Goal: Task Accomplishment & Management: Manage account settings

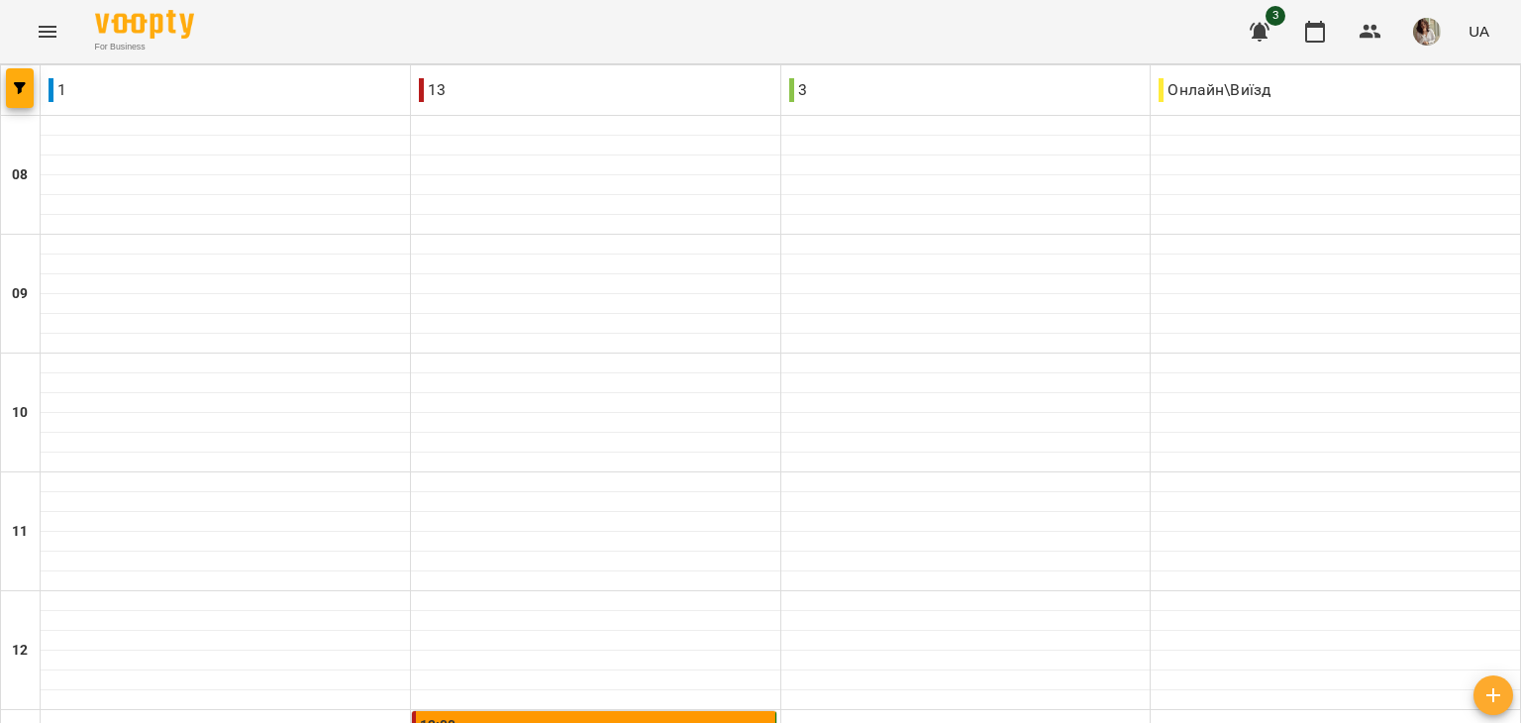
scroll to position [569, 0]
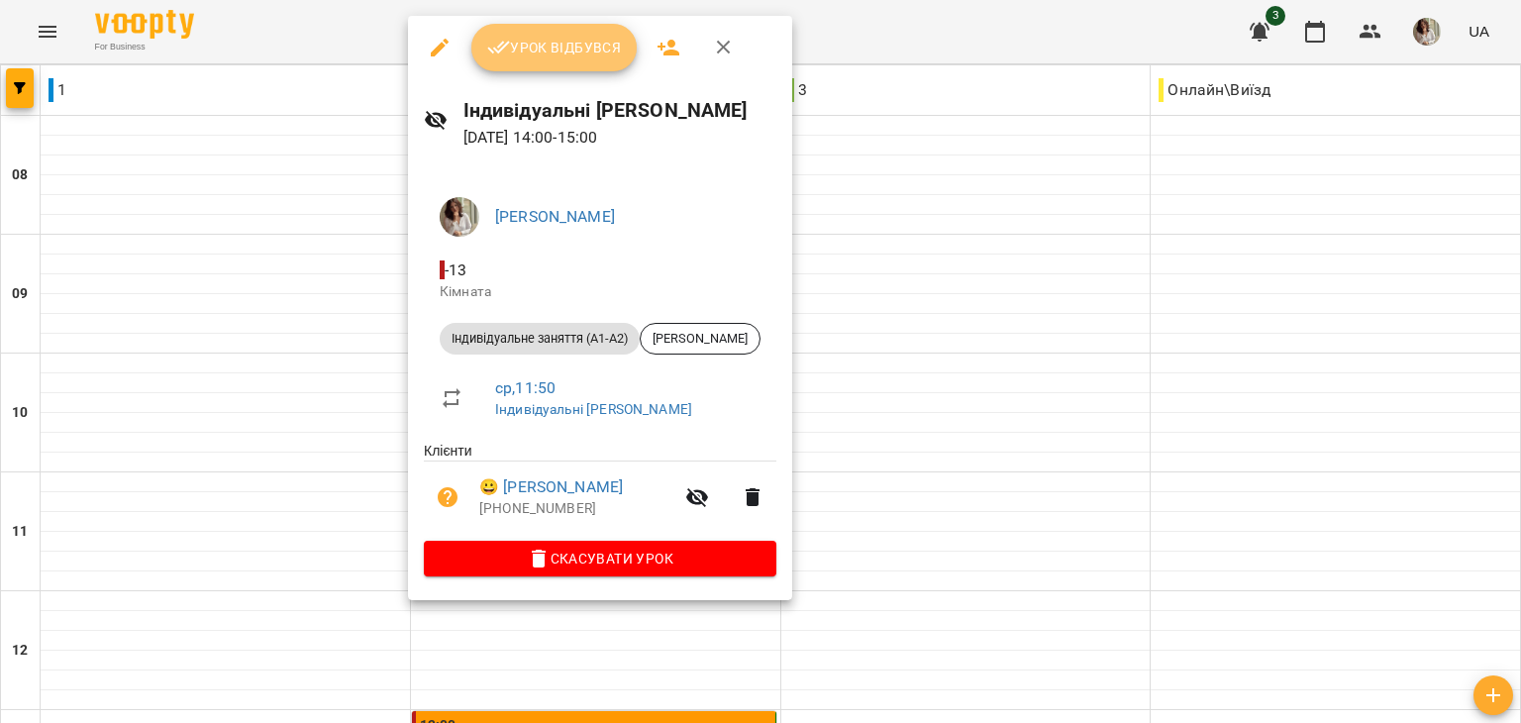
click at [606, 34] on button "Урок відбувся" at bounding box center [554, 48] width 166 height 48
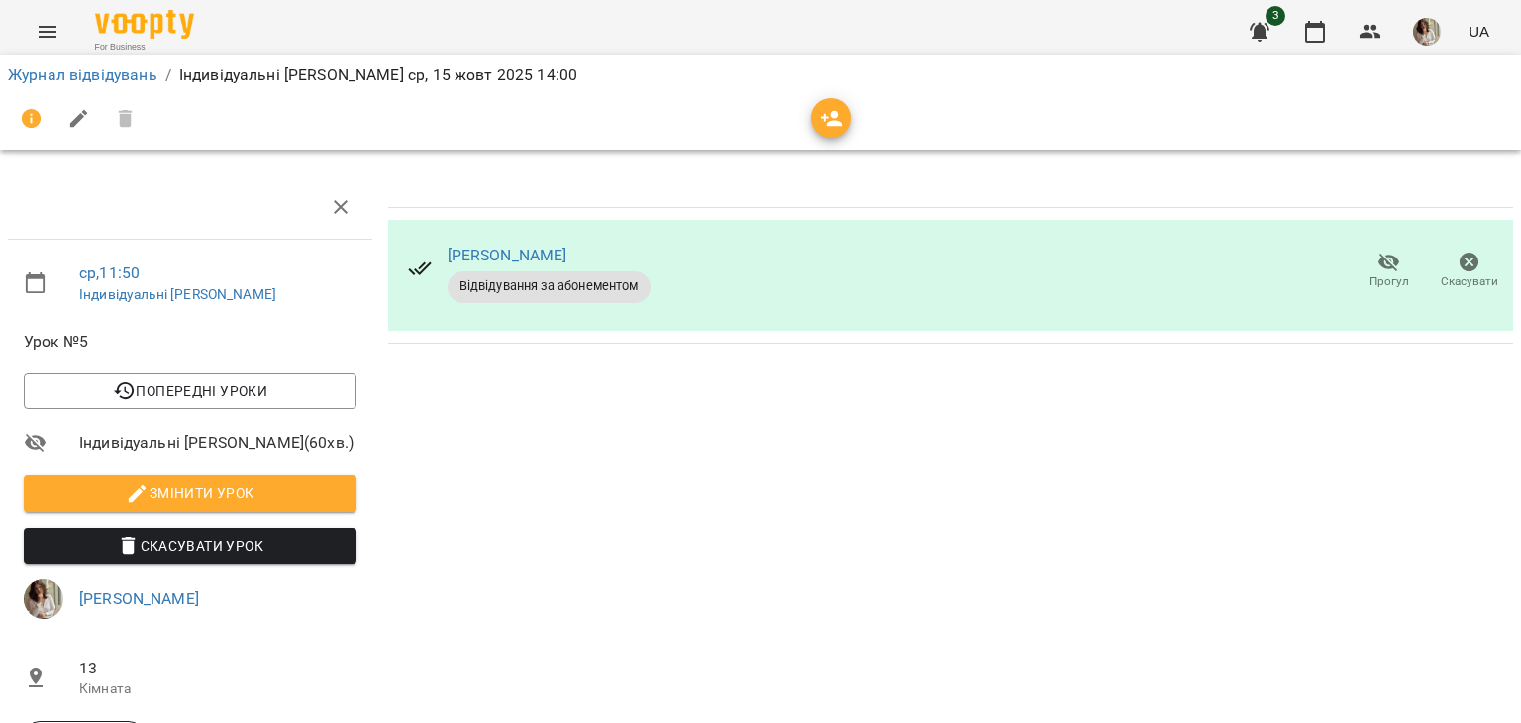
scroll to position [8, 0]
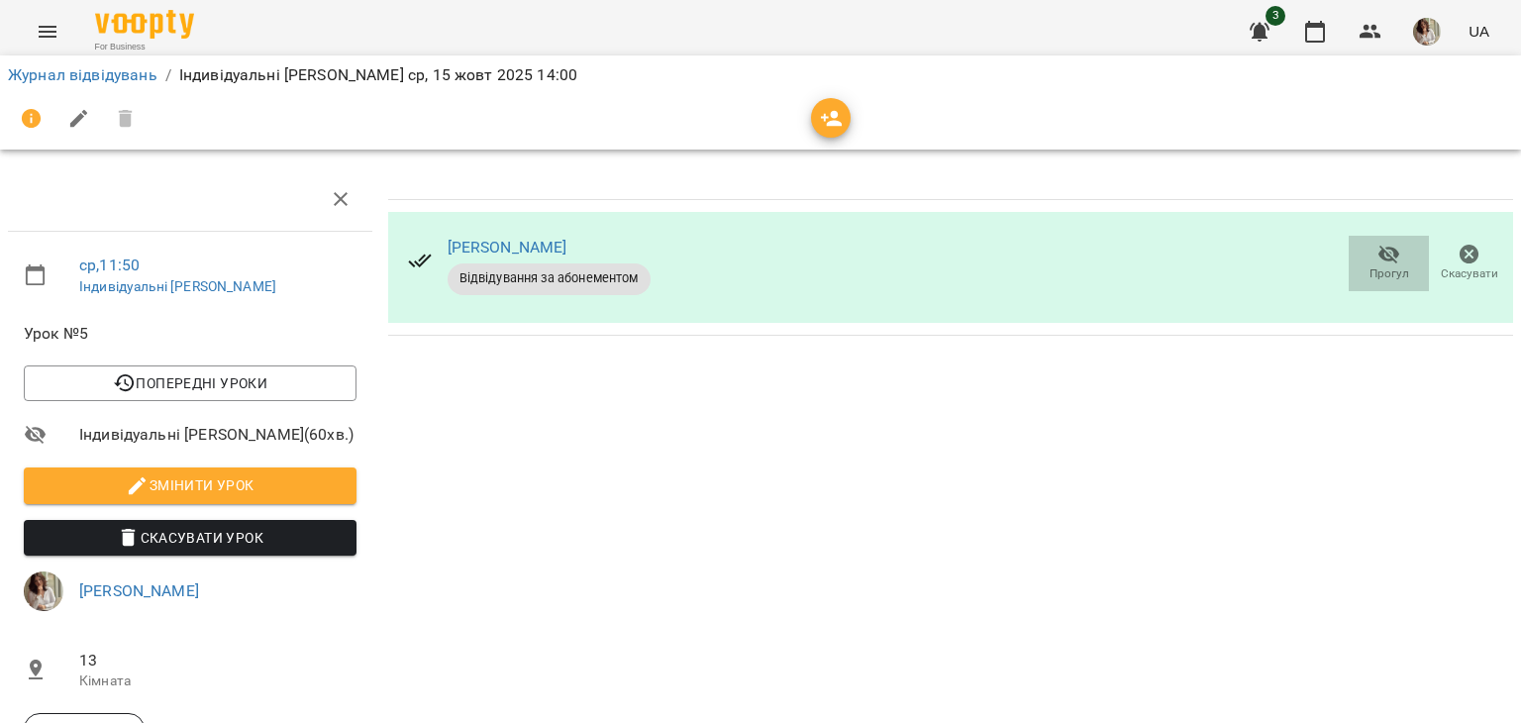
click at [1378, 277] on span "Прогул" at bounding box center [1389, 273] width 40 height 17
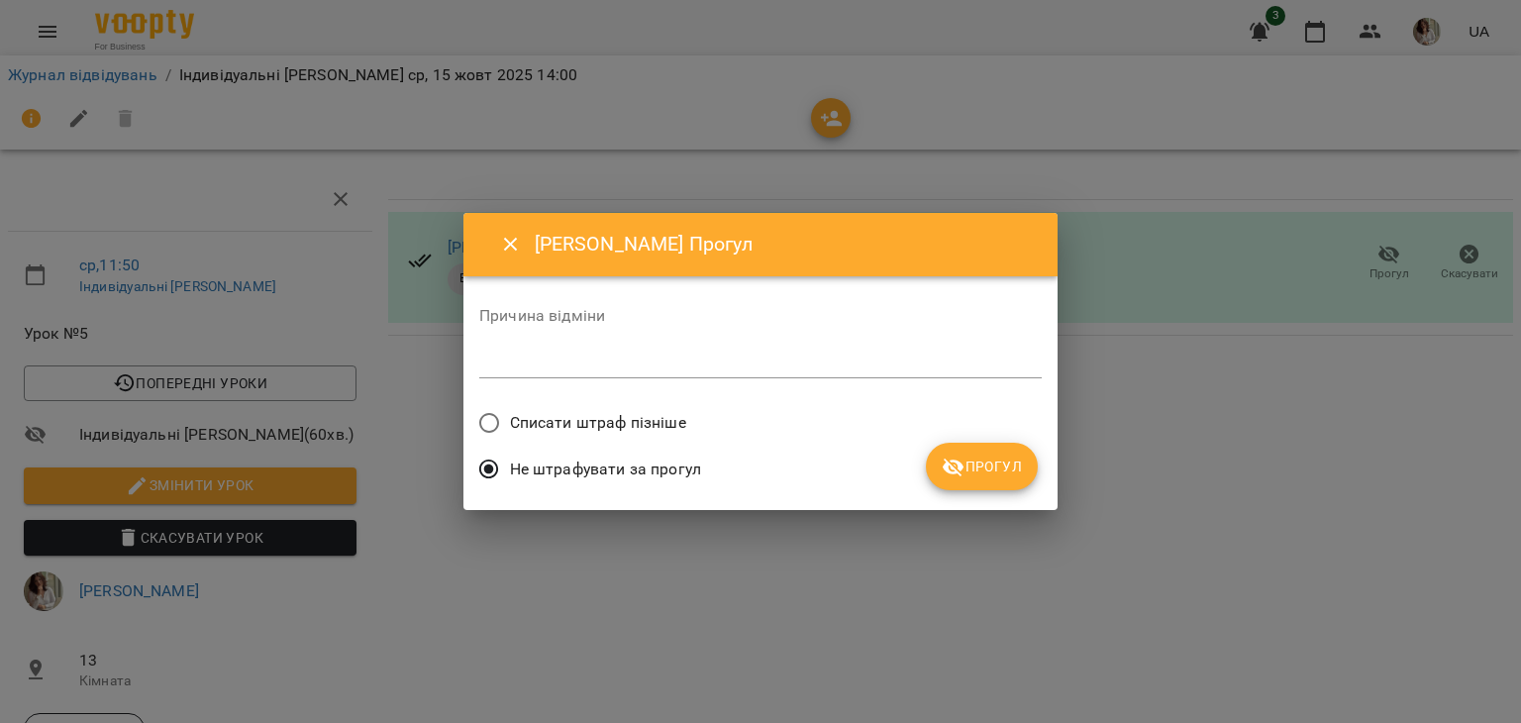
click at [562, 425] on span "Списати штраф пізніше" at bounding box center [598, 423] width 176 height 24
click at [1018, 457] on span "Прогул" at bounding box center [981, 466] width 80 height 24
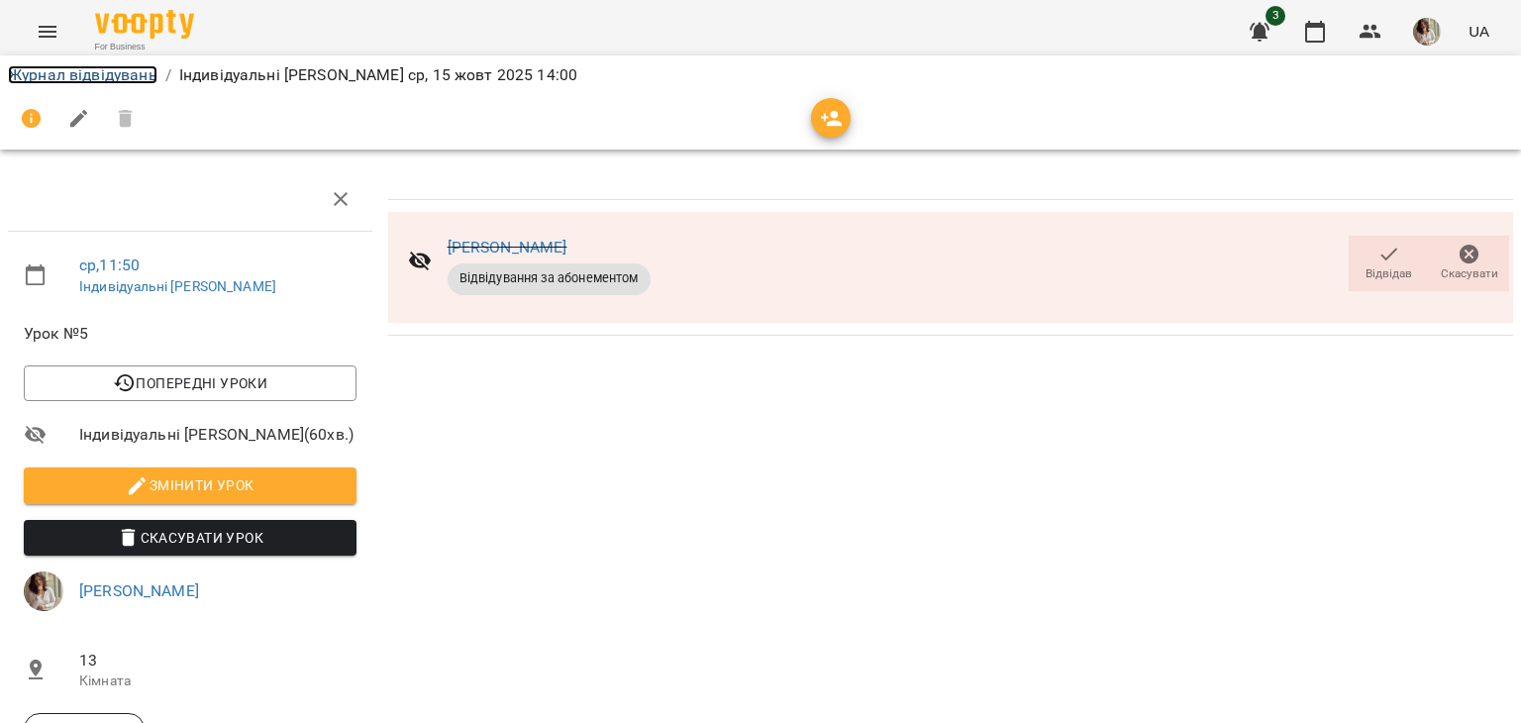
click at [149, 72] on link "Журнал відвідувань" at bounding box center [82, 74] width 149 height 19
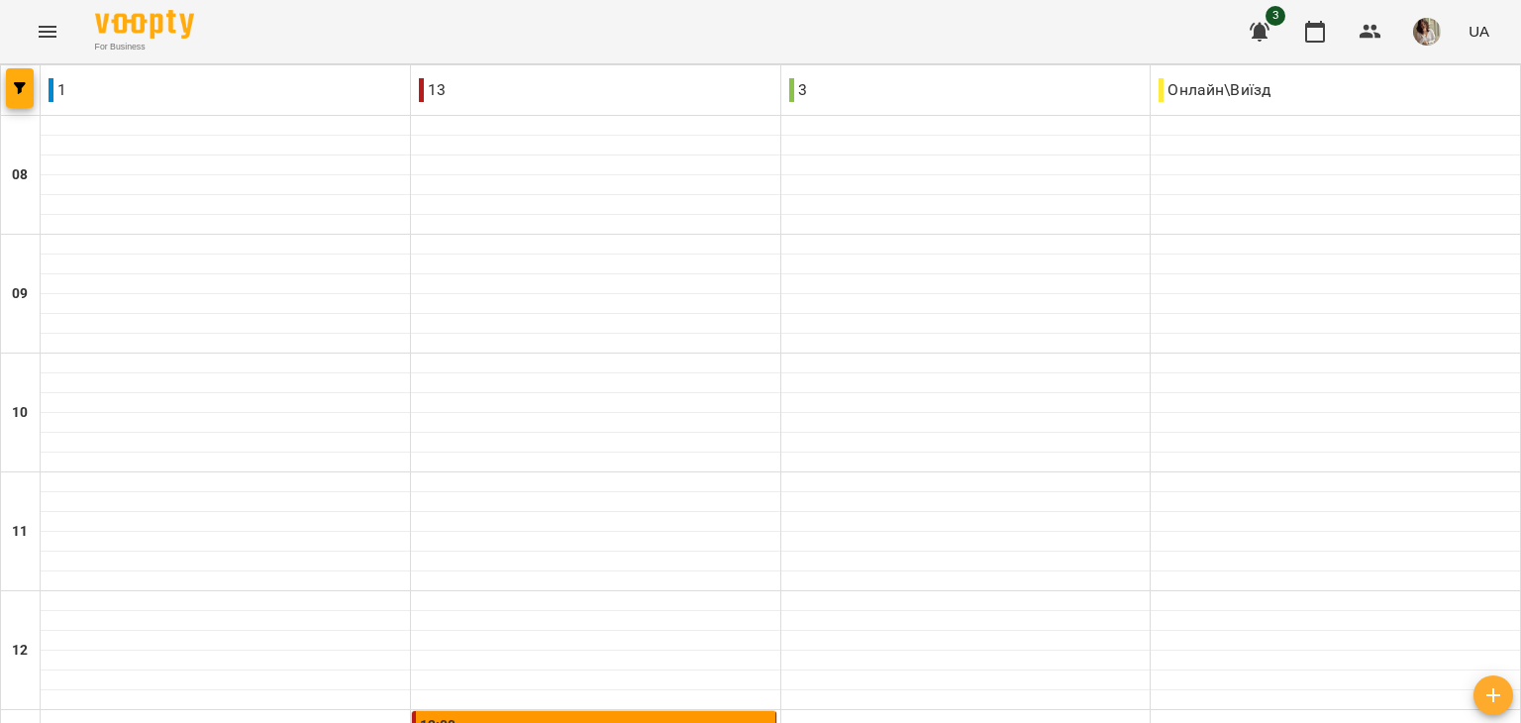
scroll to position [786, 0]
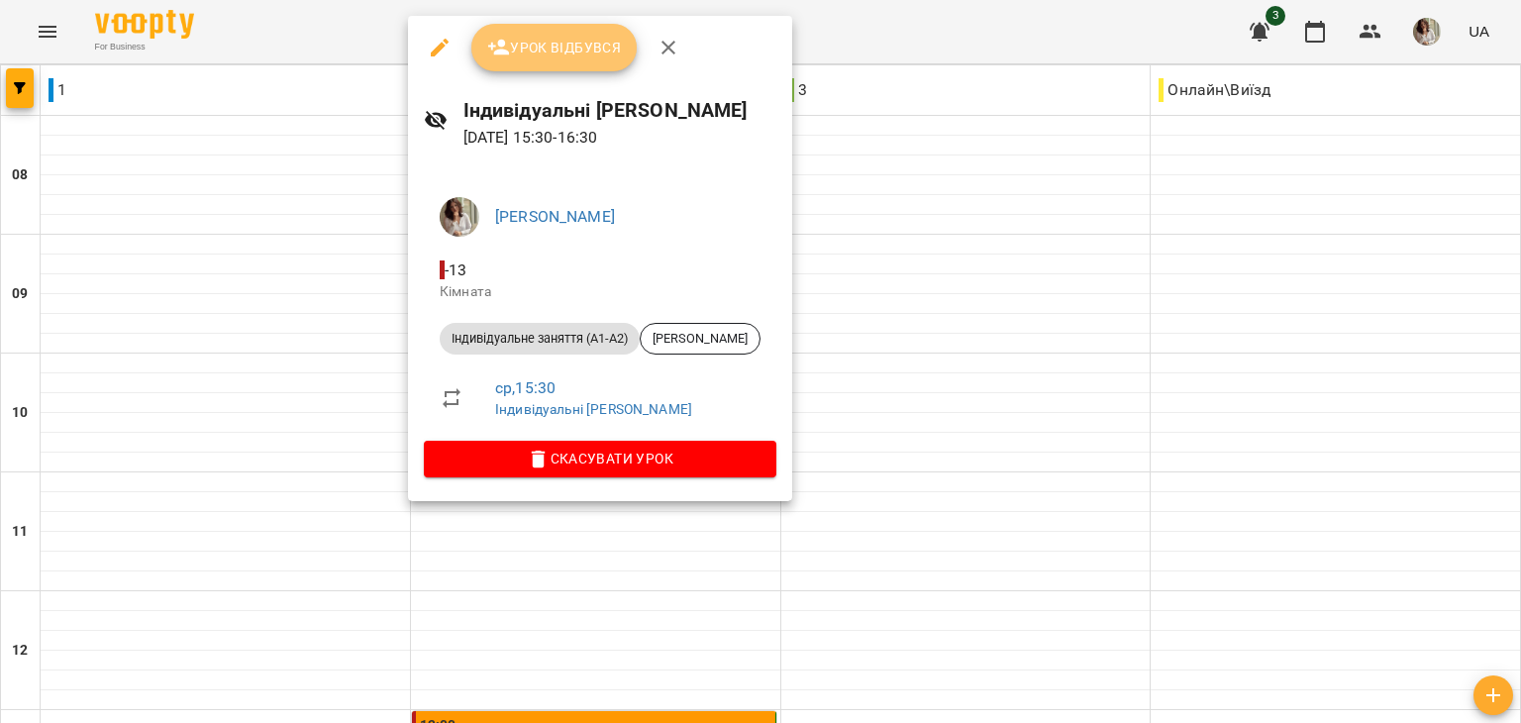
click at [592, 30] on button "Урок відбувся" at bounding box center [554, 48] width 166 height 48
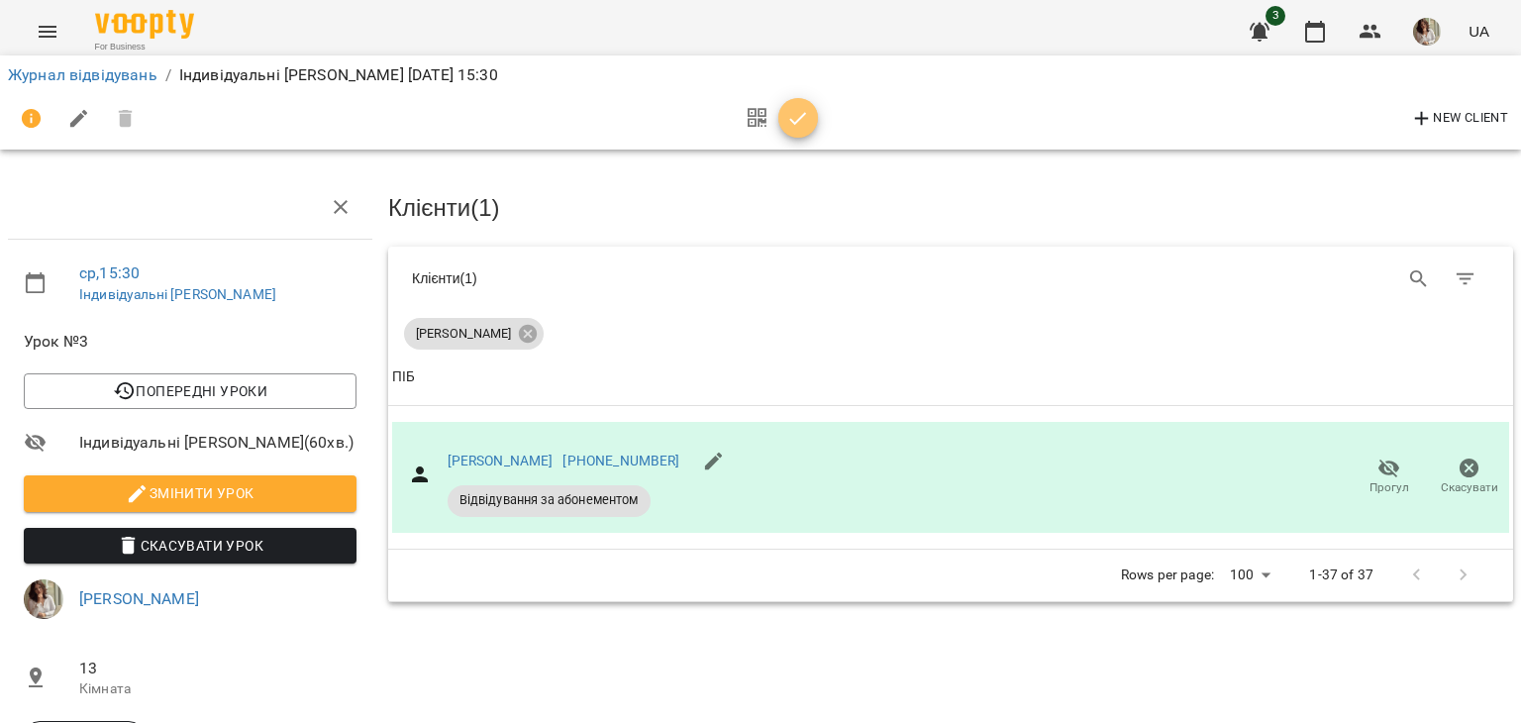
click at [811, 117] on span "button" at bounding box center [798, 119] width 40 height 24
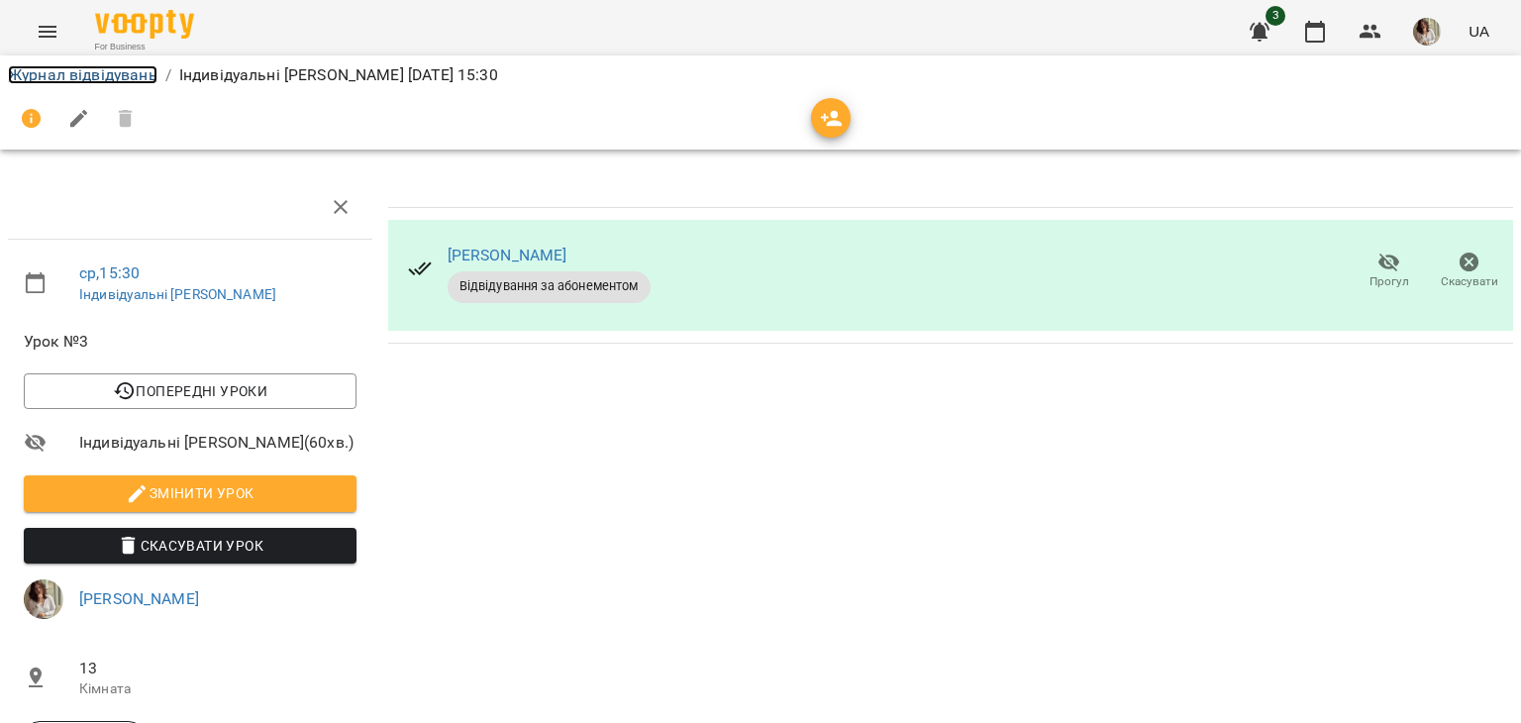
click at [85, 72] on link "Журнал відвідувань" at bounding box center [82, 74] width 149 height 19
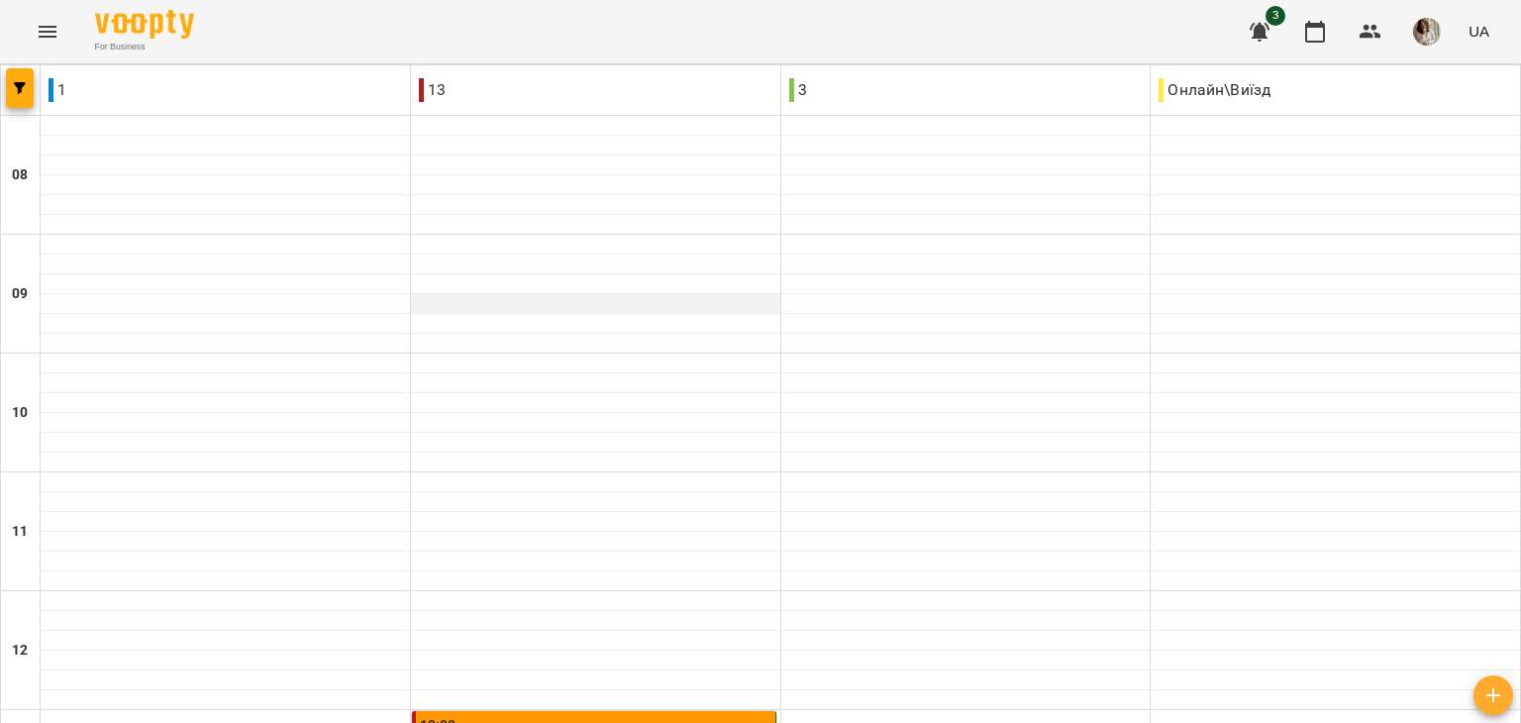
scroll to position [831, 0]
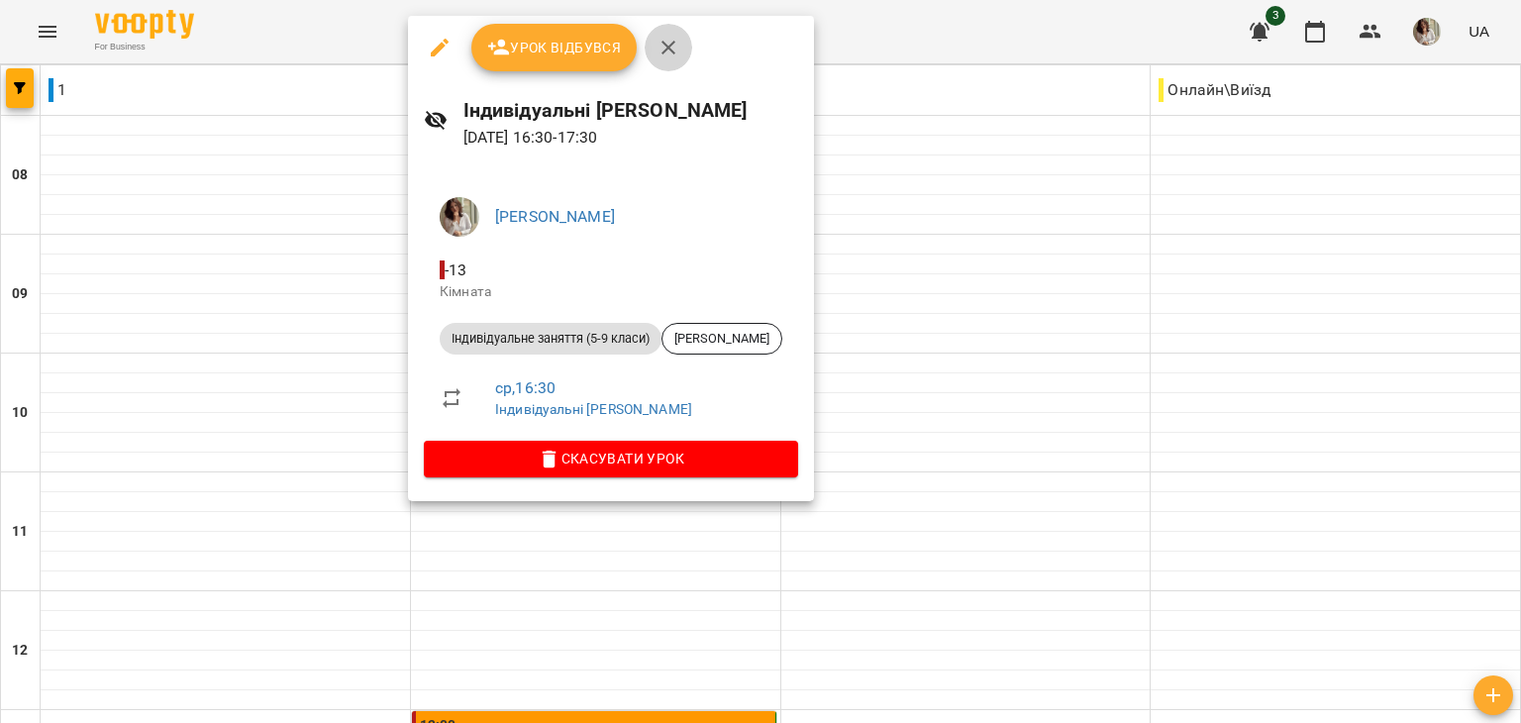
click at [671, 57] on icon "button" at bounding box center [668, 48] width 24 height 24
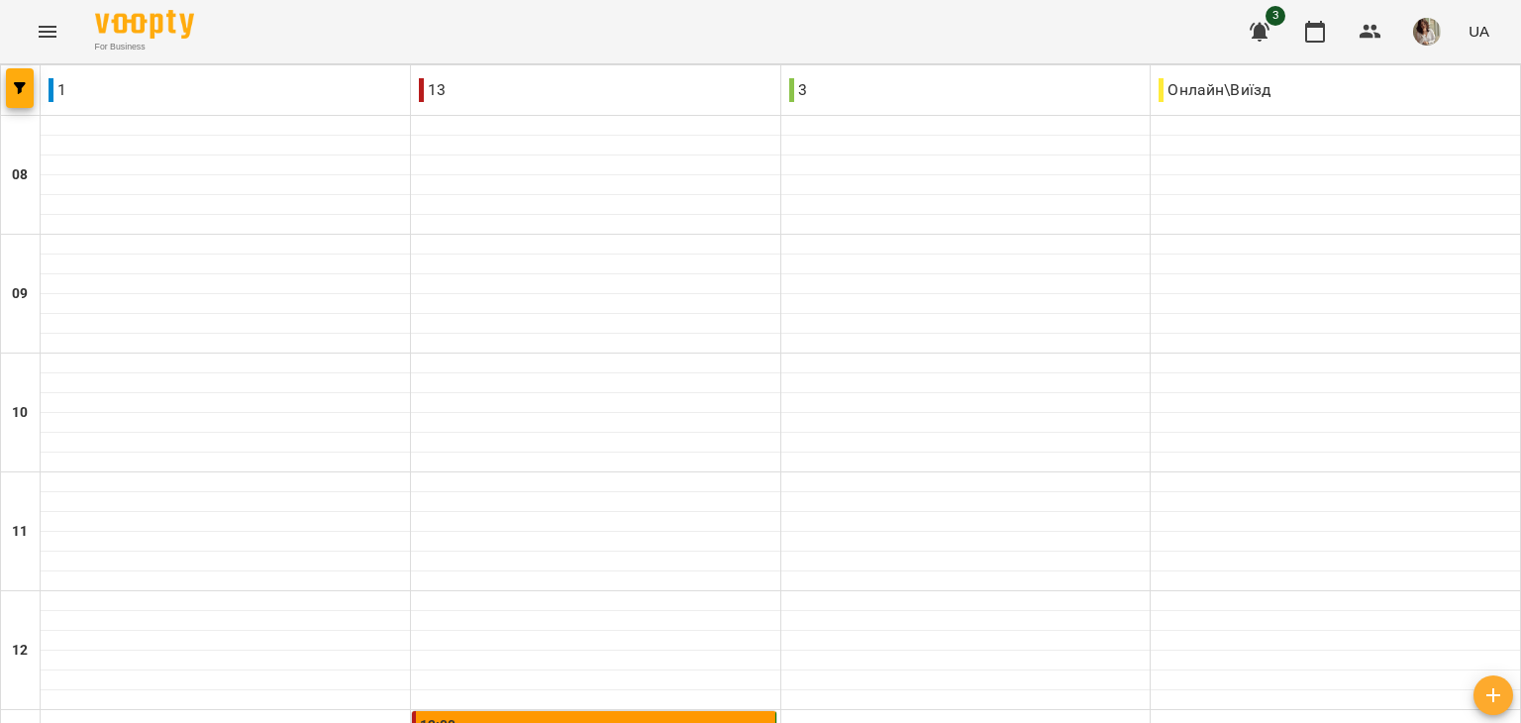
scroll to position [85, 0]
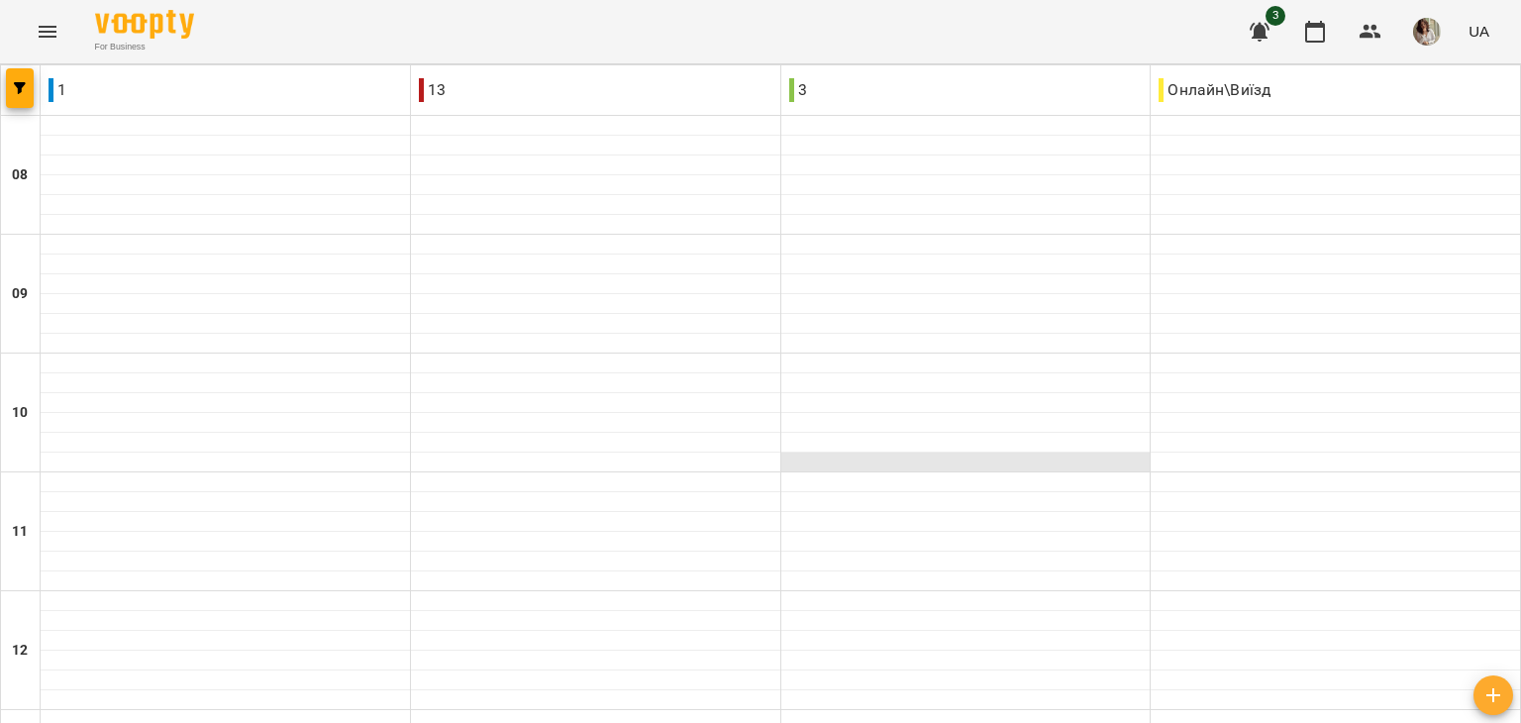
scroll to position [1069, 0]
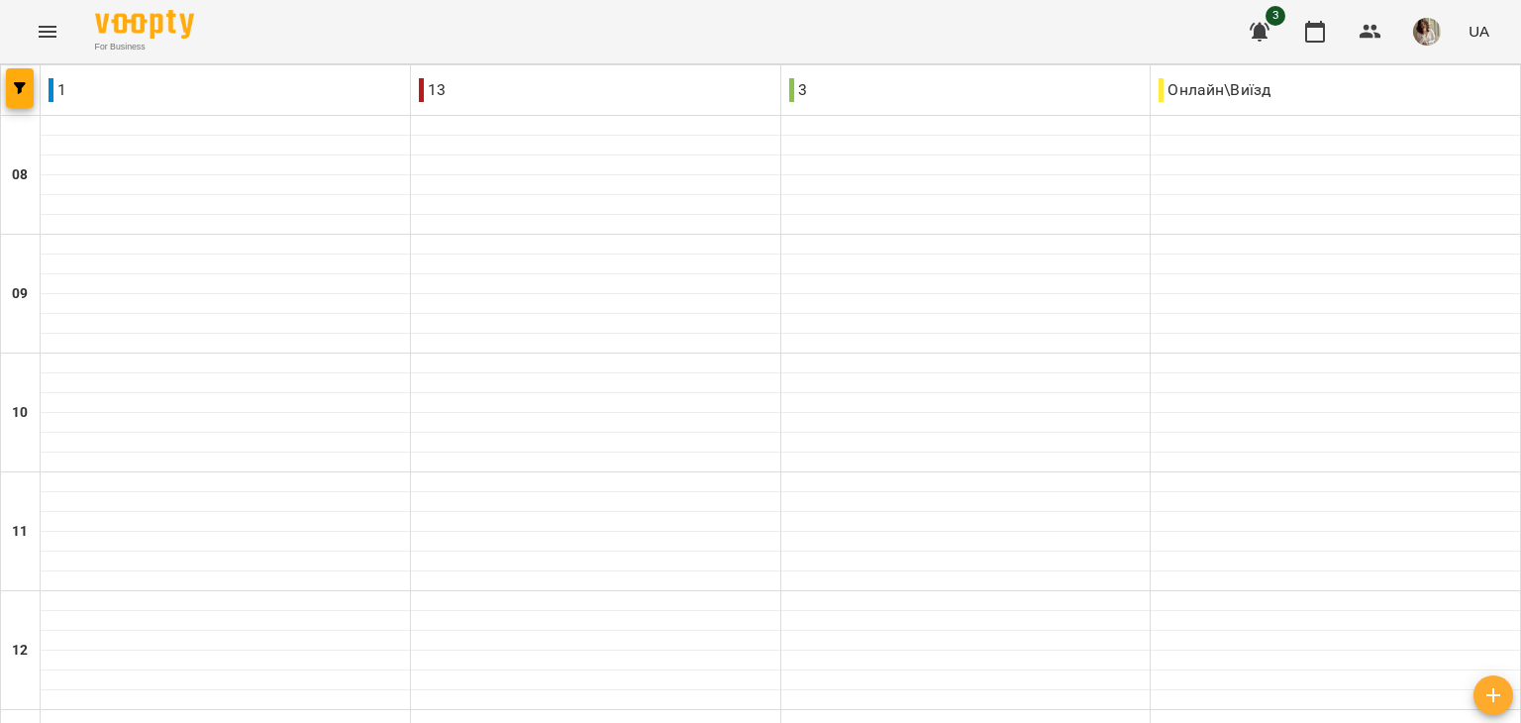
type input "**********"
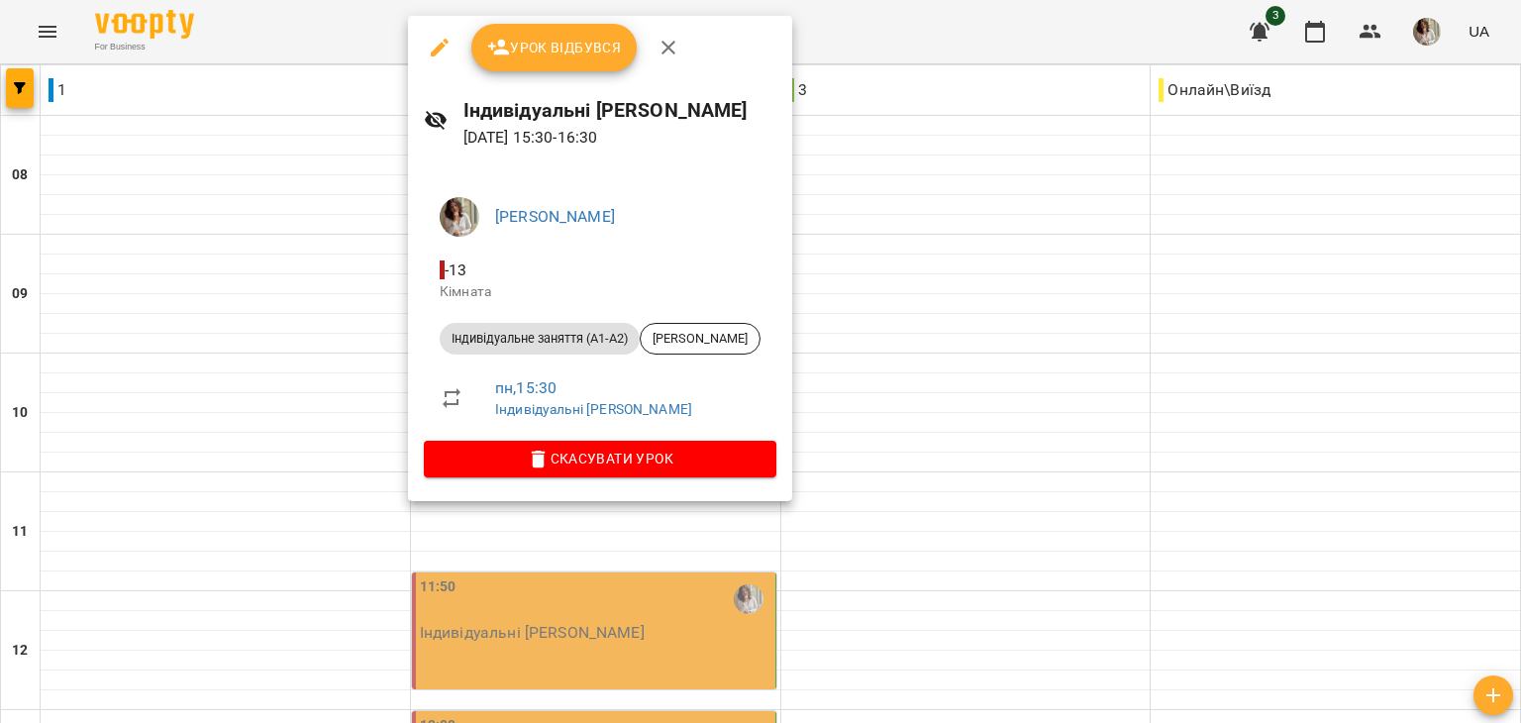
click at [668, 40] on icon "button" at bounding box center [668, 48] width 24 height 24
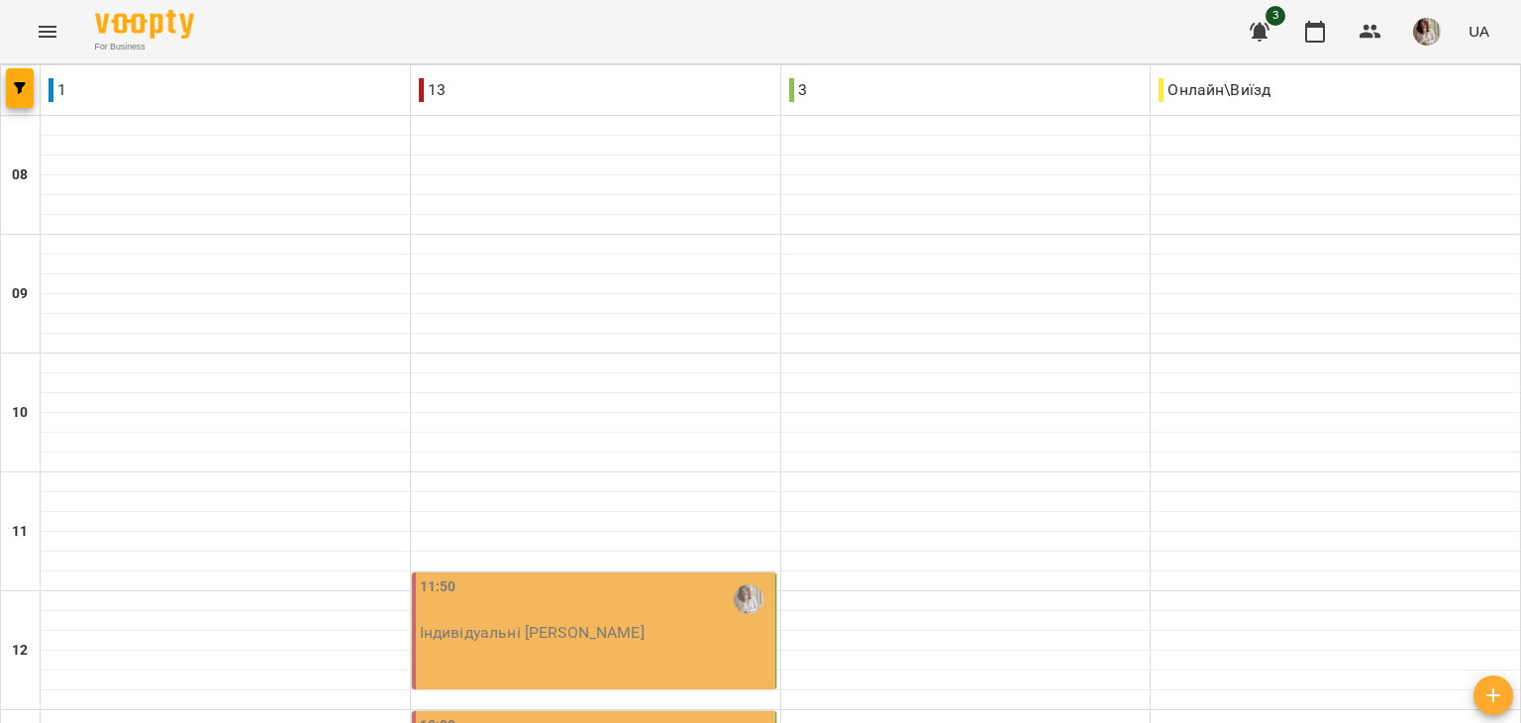
type input "**********"
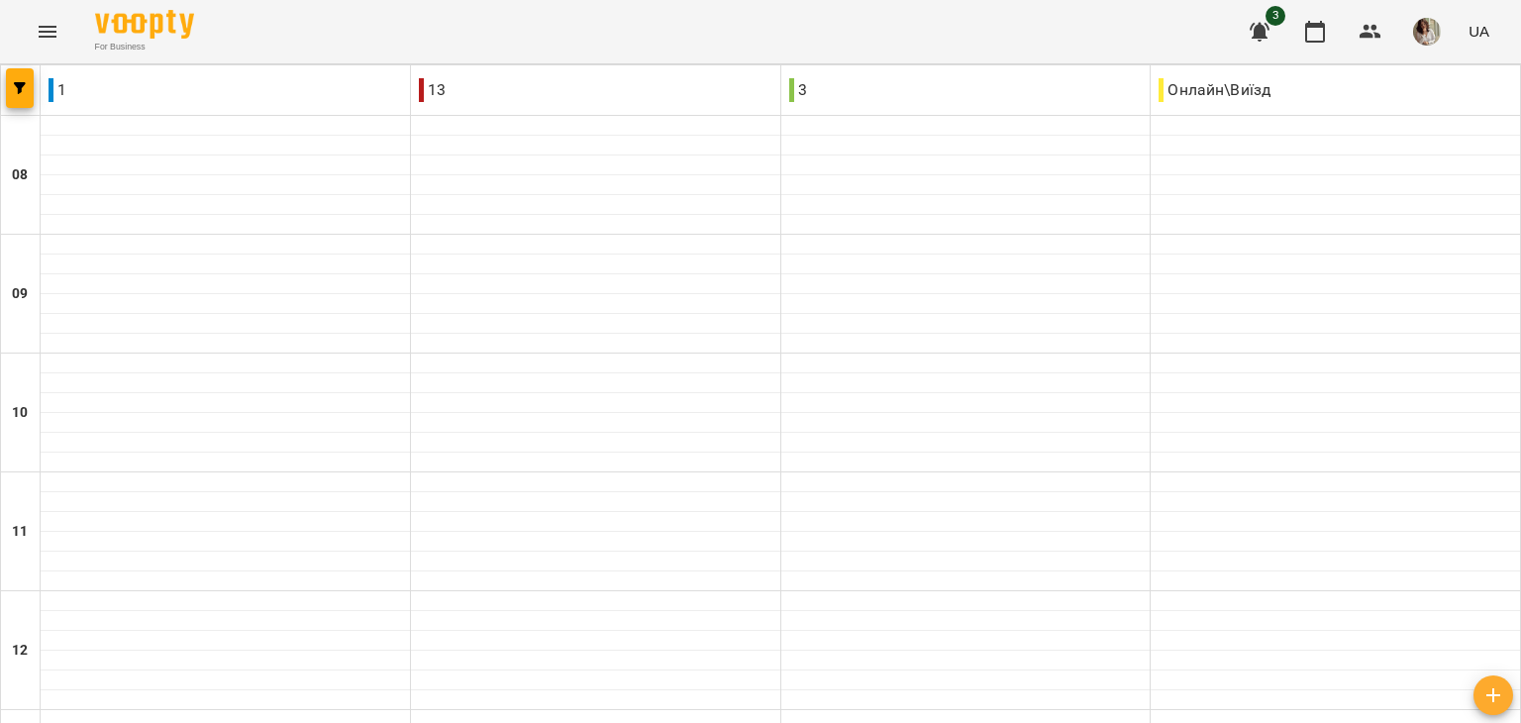
scroll to position [1067, 0]
